Goal: Information Seeking & Learning: Learn about a topic

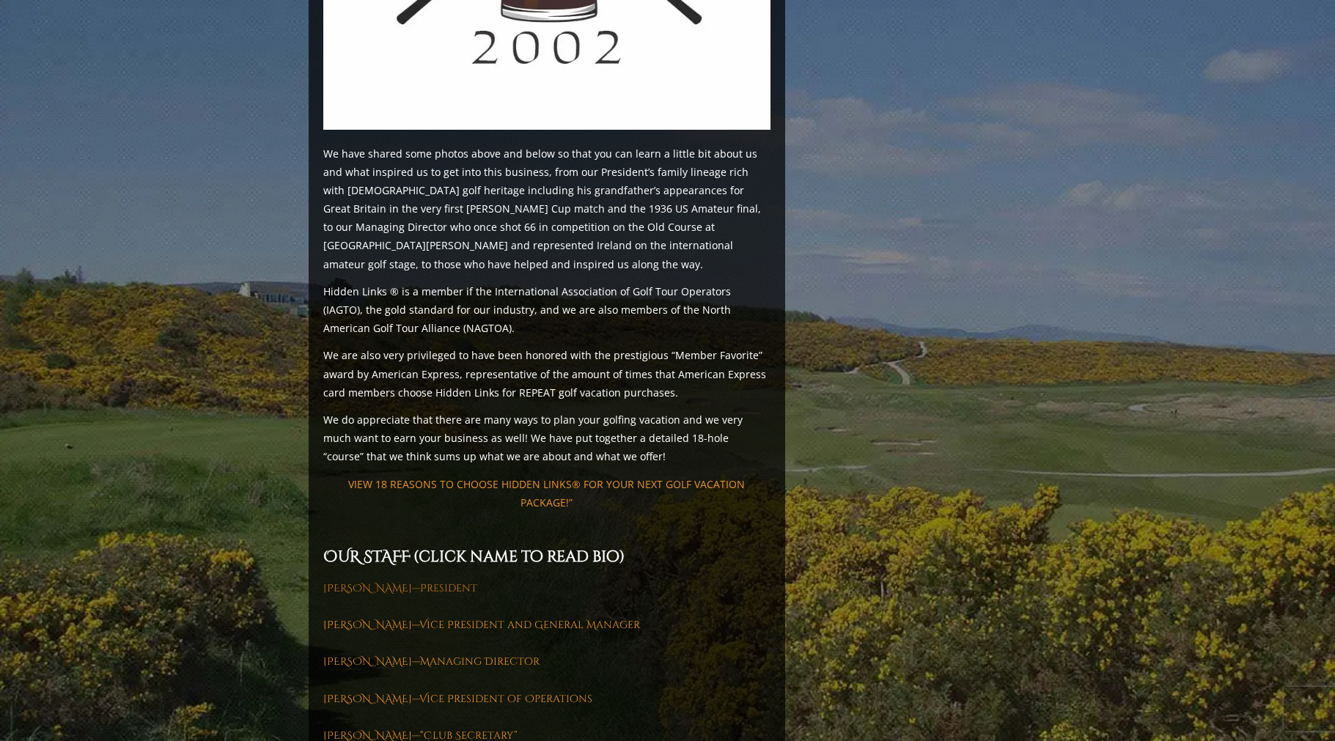
scroll to position [1925, 0]
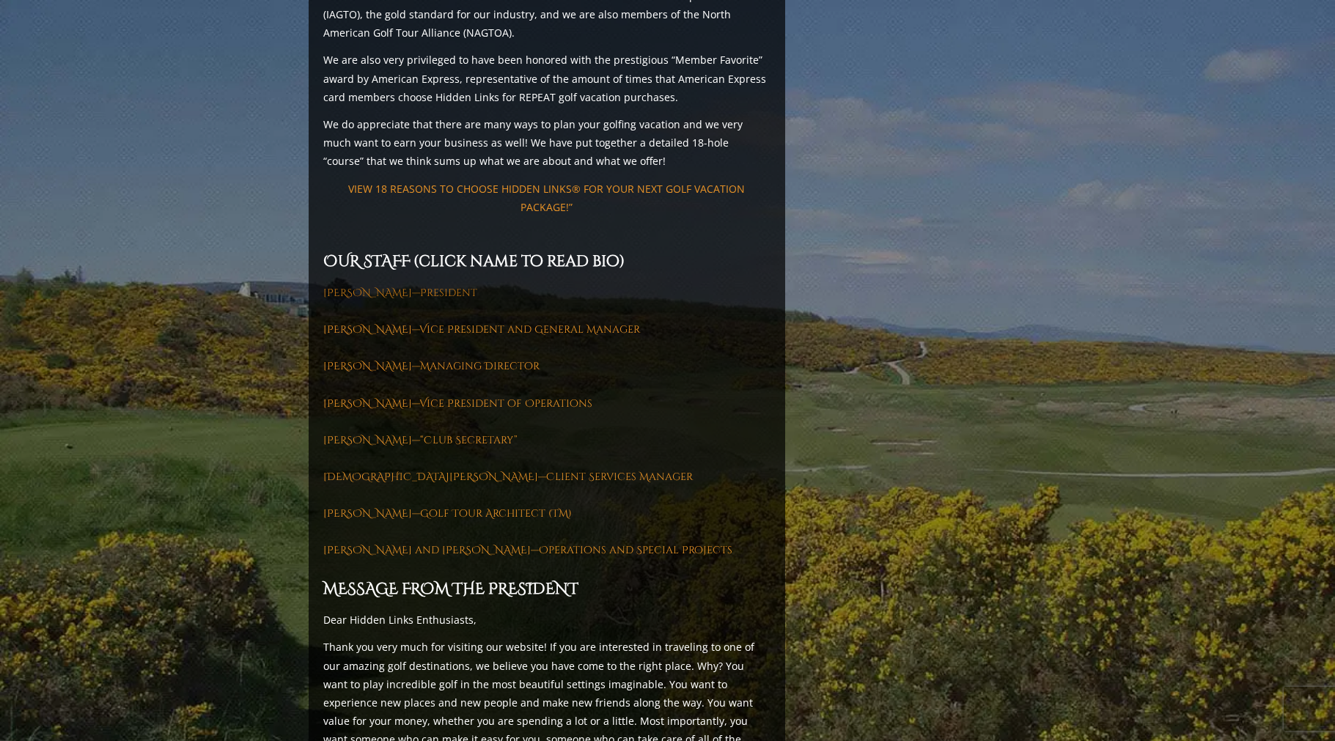
click at [396, 286] on link "[PERSON_NAME]—President" at bounding box center [400, 293] width 154 height 14
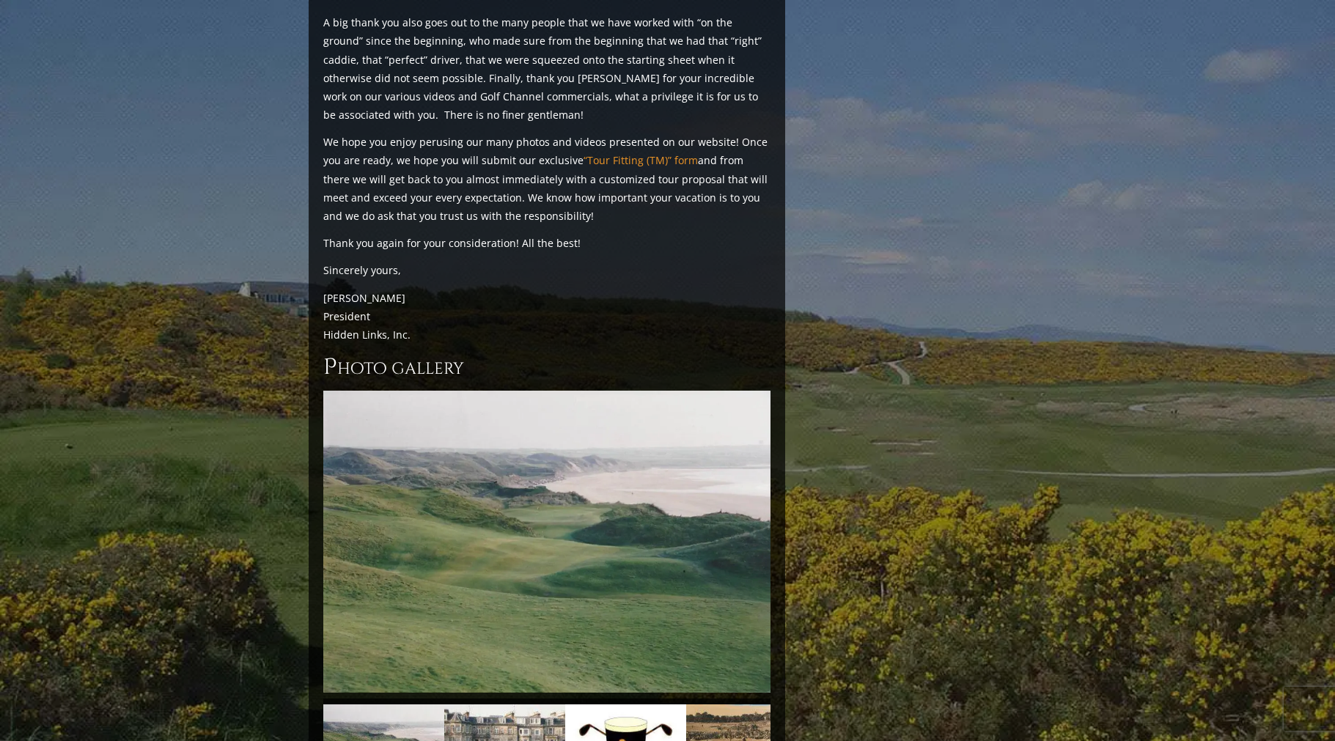
scroll to position [3307, 0]
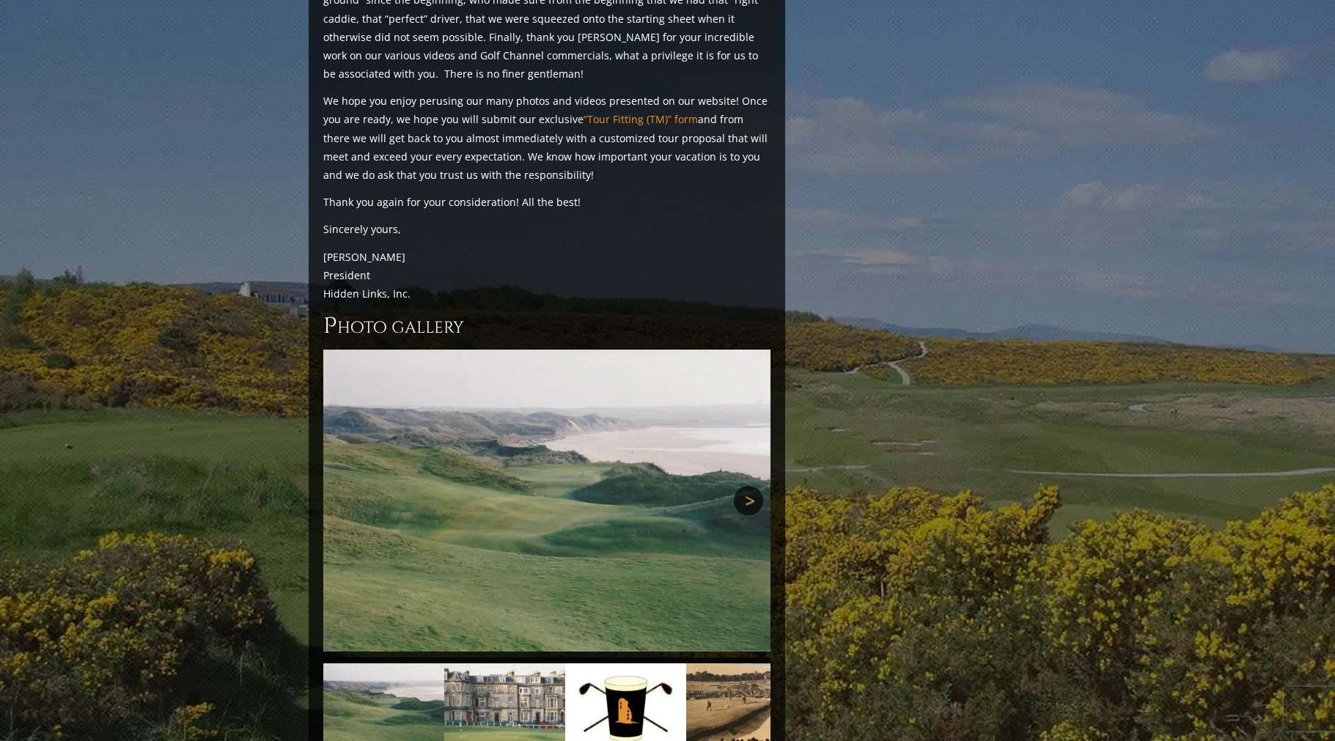
click at [743, 486] on link "Next" at bounding box center [748, 500] width 29 height 29
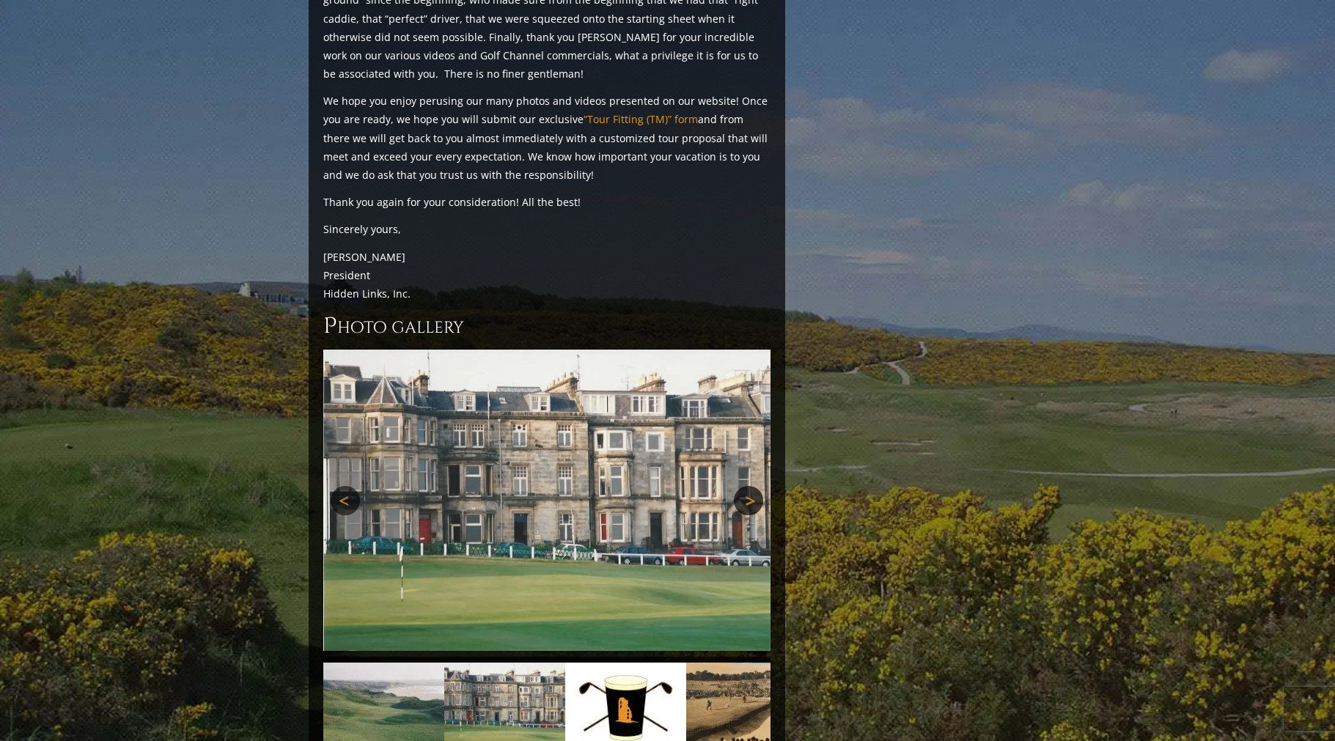
click at [743, 486] on link "Next" at bounding box center [748, 500] width 29 height 29
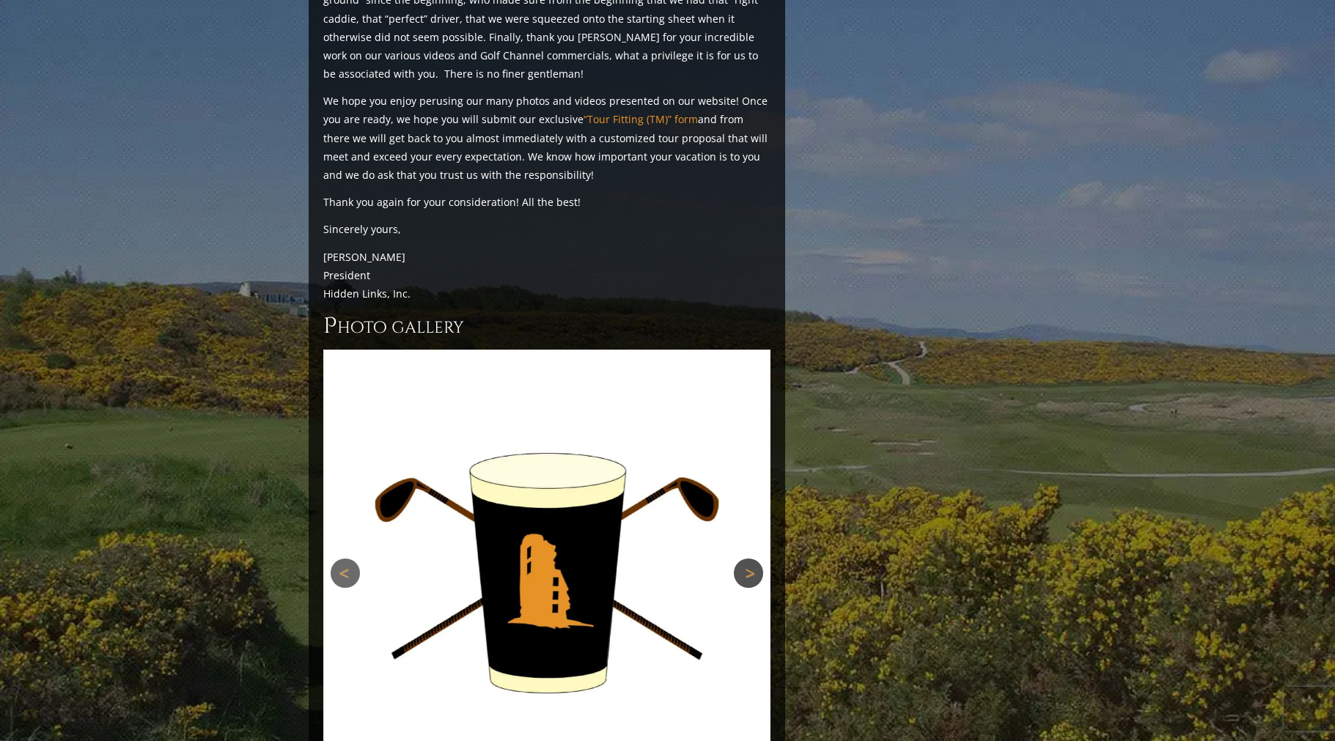
click at [743, 399] on div "Previous Next Previous Next" at bounding box center [546, 573] width 447 height 447
click at [741, 559] on link "Next" at bounding box center [748, 573] width 29 height 29
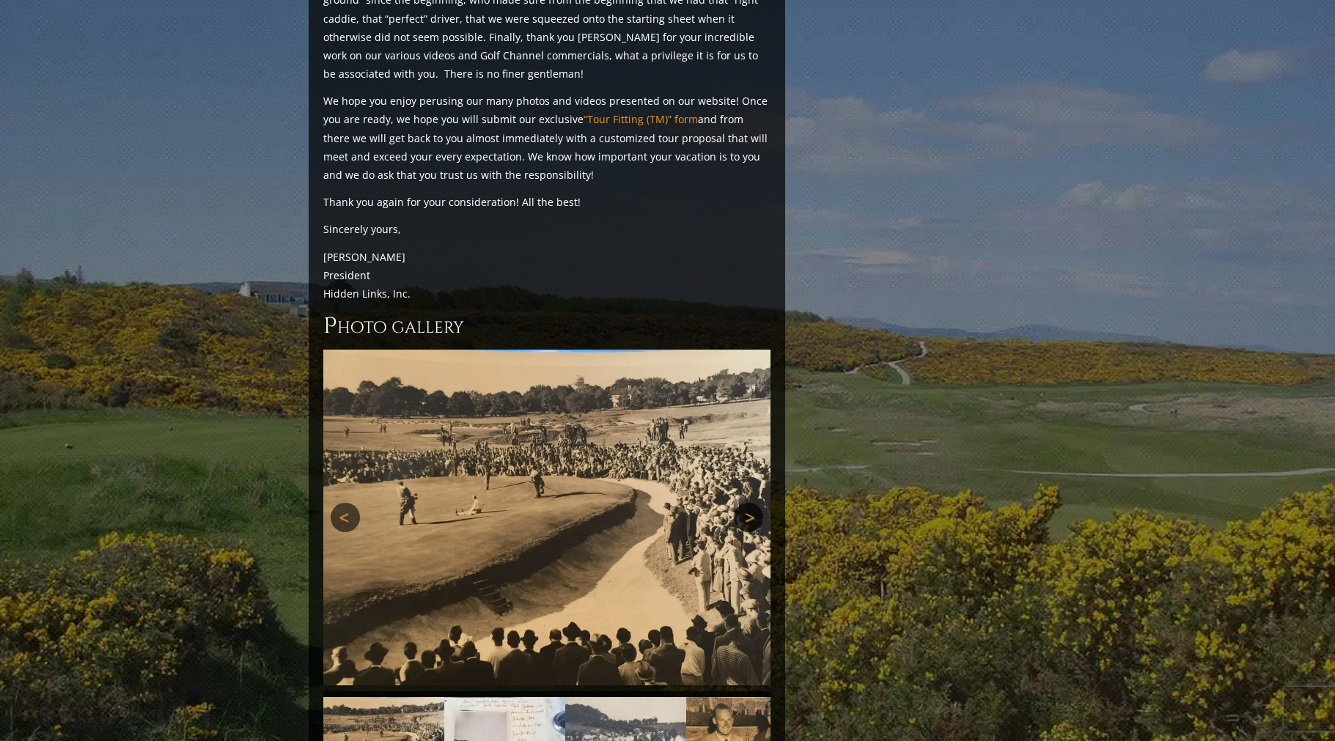
click at [744, 476] on div "Previous Next Previous Next" at bounding box center [546, 518] width 447 height 336
click at [754, 503] on link "Next" at bounding box center [748, 517] width 29 height 29
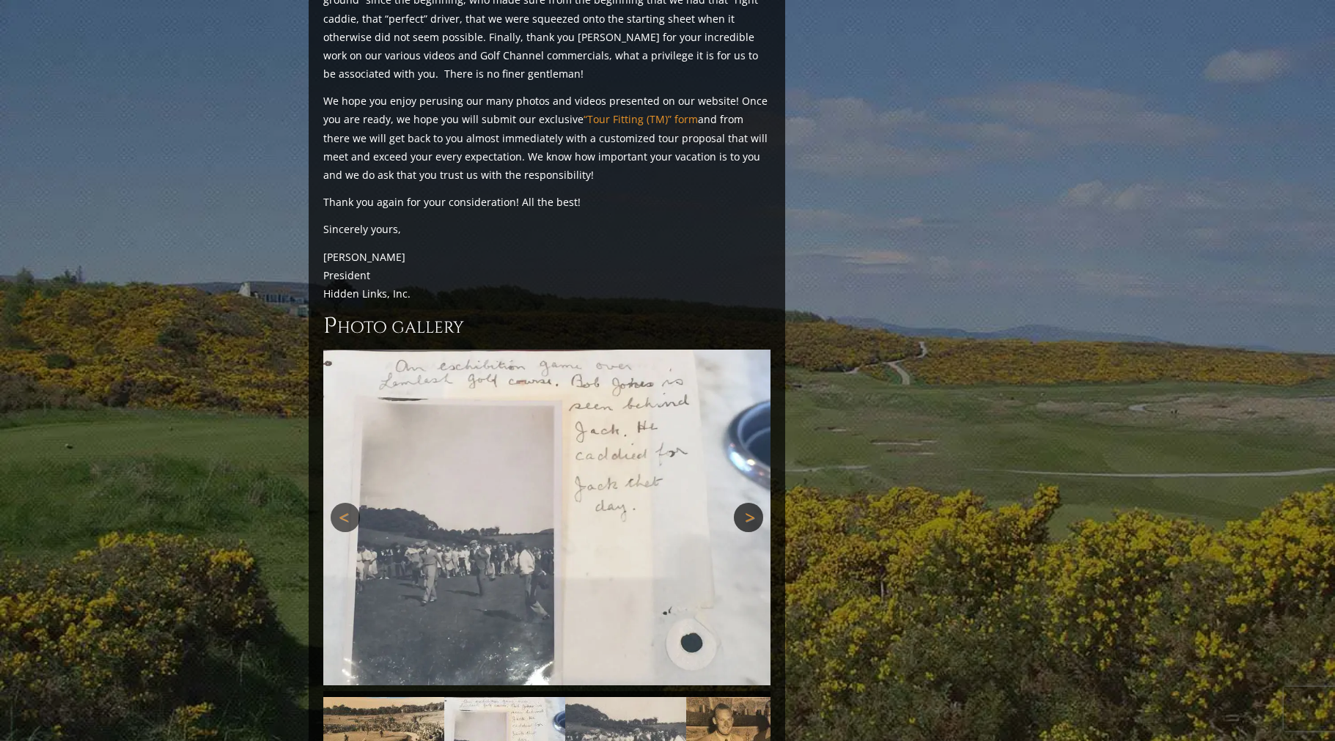
click at [751, 503] on link "Next" at bounding box center [748, 517] width 29 height 29
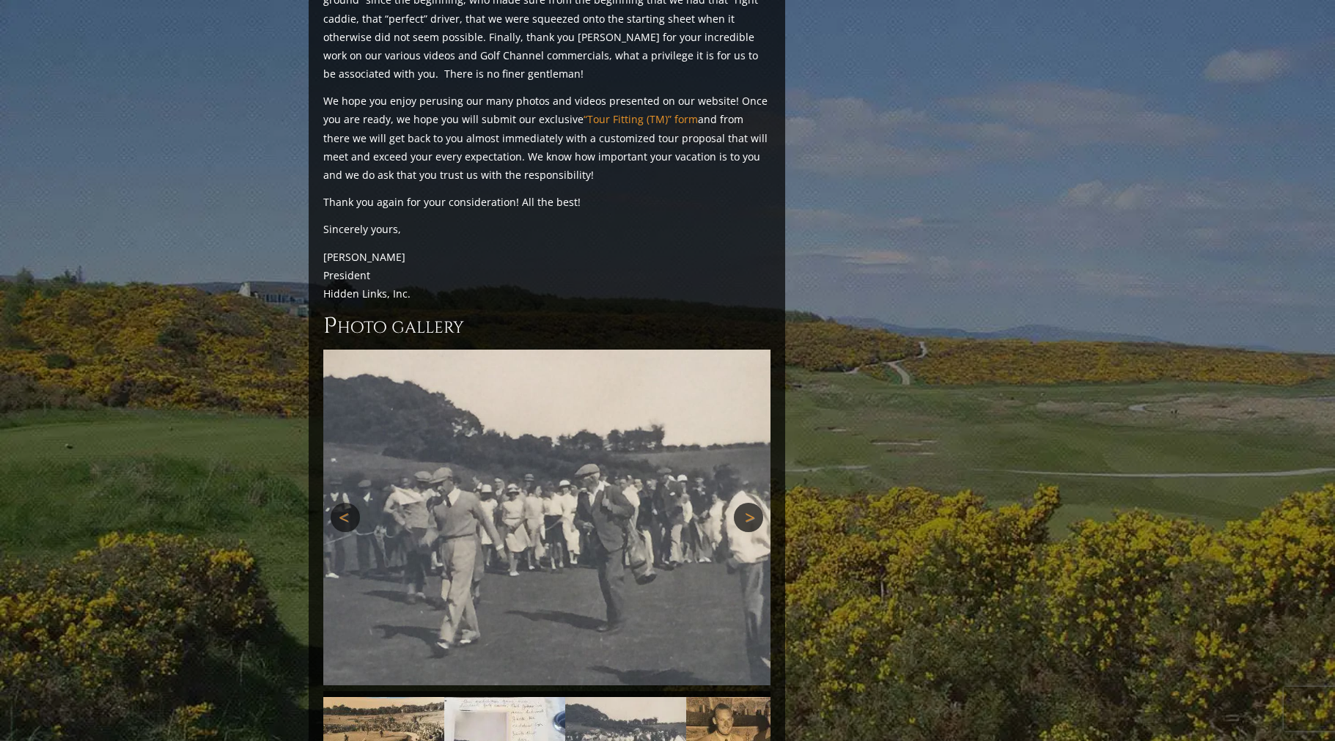
click at [751, 503] on link "Next" at bounding box center [748, 517] width 29 height 29
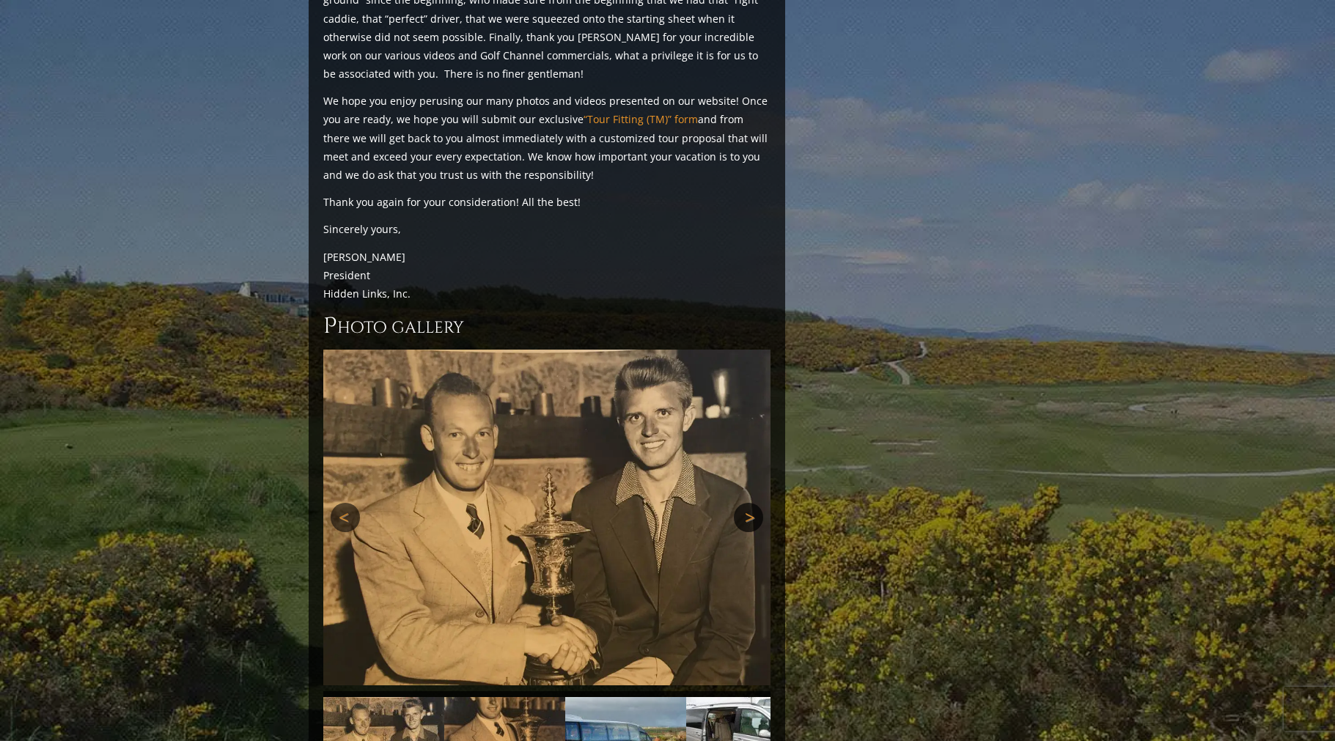
click at [751, 503] on link "Next" at bounding box center [748, 517] width 29 height 29
